Goal: Information Seeking & Learning: Learn about a topic

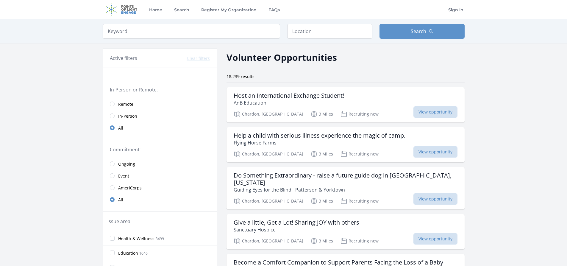
click at [115, 102] on link "Remote" at bounding box center [160, 104] width 114 height 12
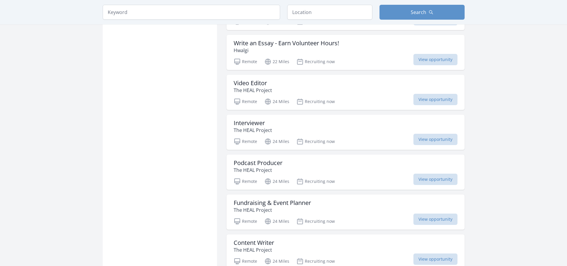
scroll to position [655, 0]
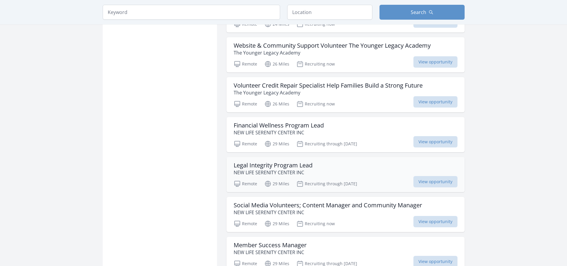
scroll to position [952, 0]
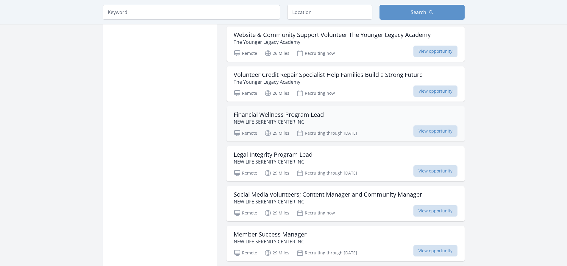
click at [318, 118] on h3 "Financial Wellness Program Lead" at bounding box center [279, 114] width 90 height 7
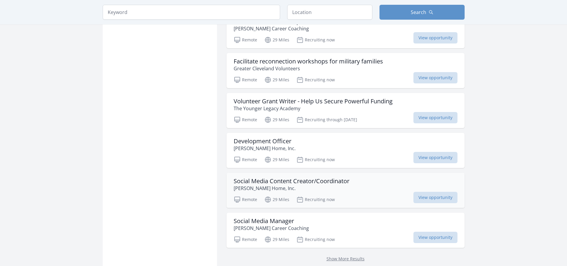
scroll to position [1458, 0]
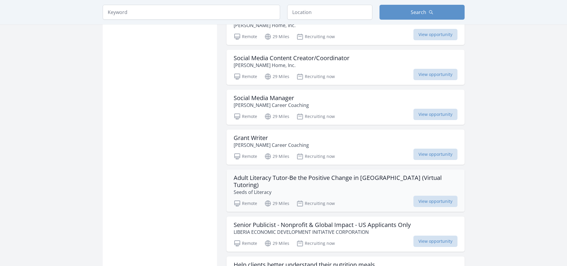
scroll to position [1607, 0]
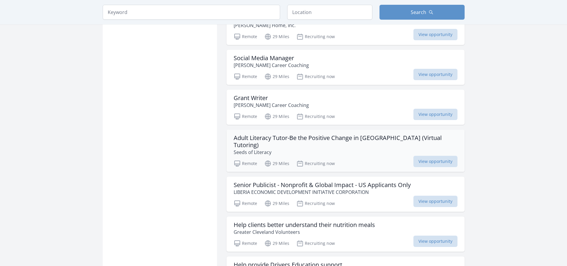
click at [285, 145] on h3 "Adult Literacy Tutor-Be the Positive Change in [GEOGRAPHIC_DATA] (Virtual Tutor…" at bounding box center [346, 141] width 224 height 14
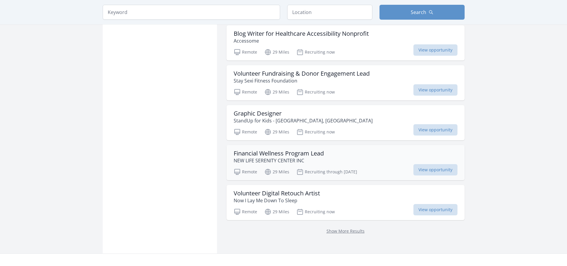
scroll to position [2291, 0]
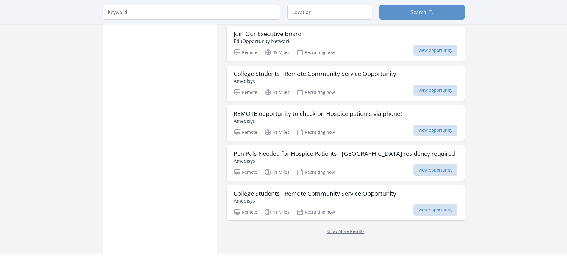
scroll to position [3124, 0]
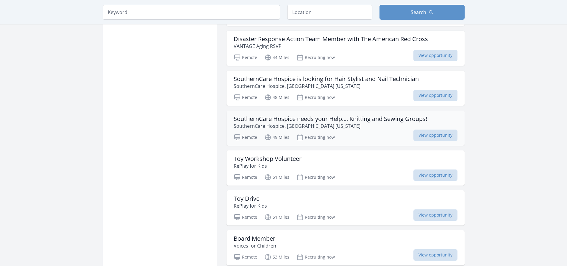
scroll to position [3868, 0]
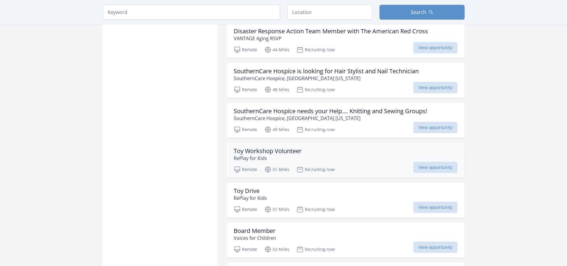
click at [276, 151] on h3 "Toy Workshop Volunteer" at bounding box center [268, 150] width 68 height 7
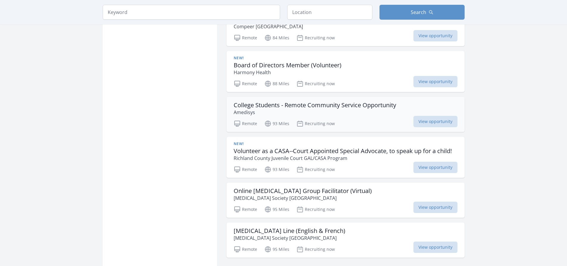
scroll to position [4731, 0]
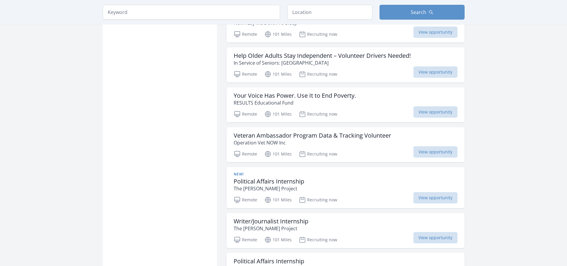
scroll to position [5475, 0]
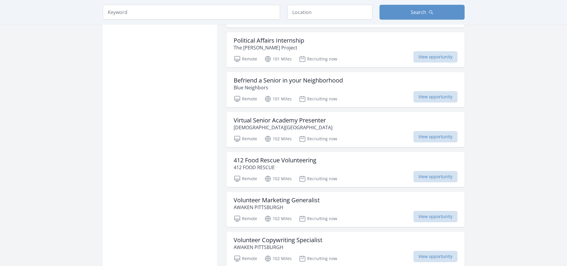
scroll to position [5623, 0]
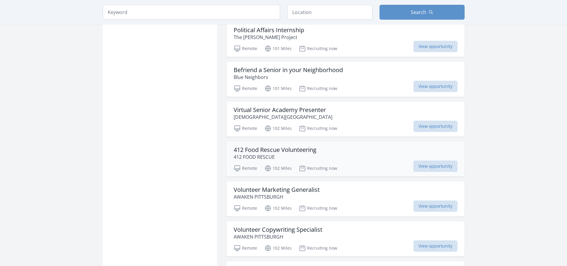
click at [298, 149] on h3 "412 Food Rescue Volunteering" at bounding box center [275, 149] width 83 height 7
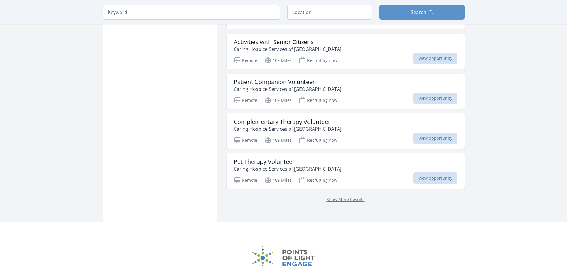
scroll to position [6427, 0]
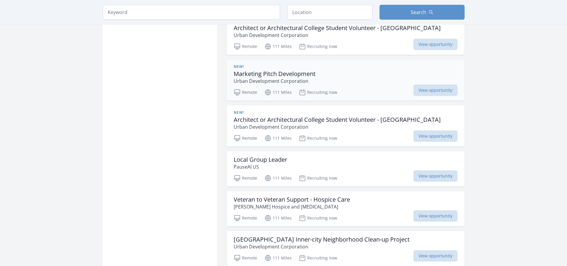
scroll to position [7170, 0]
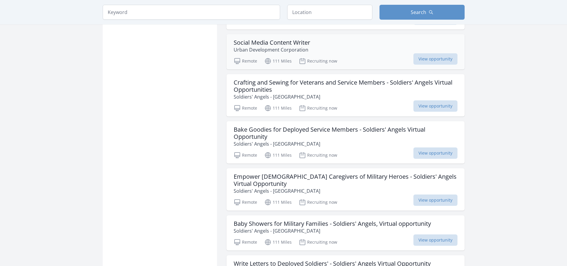
scroll to position [7974, 0]
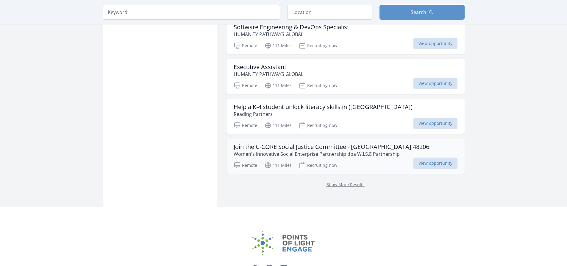
scroll to position [8896, 0]
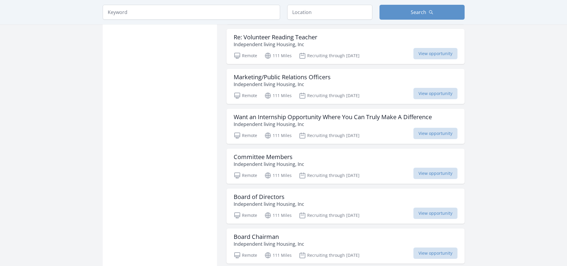
scroll to position [9640, 0]
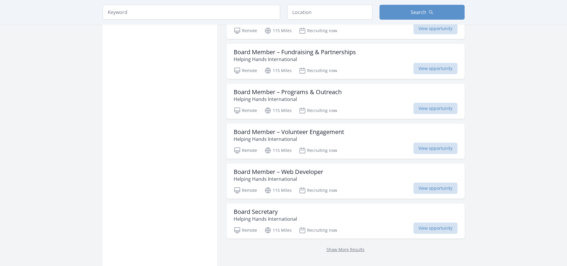
scroll to position [10473, 0]
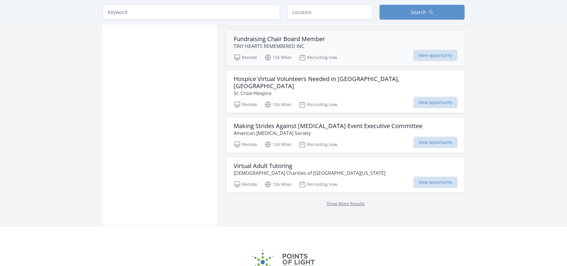
scroll to position [11366, 0]
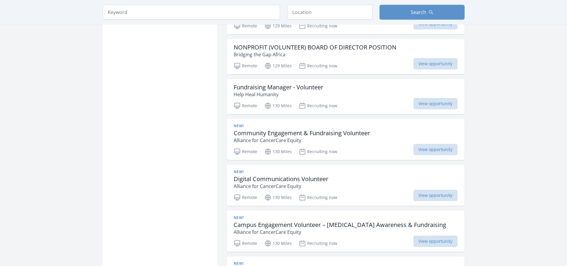
scroll to position [11871, 0]
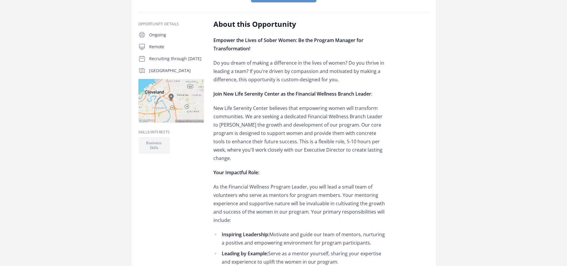
scroll to position [179, 0]
